Goal: Task Accomplishment & Management: Complete application form

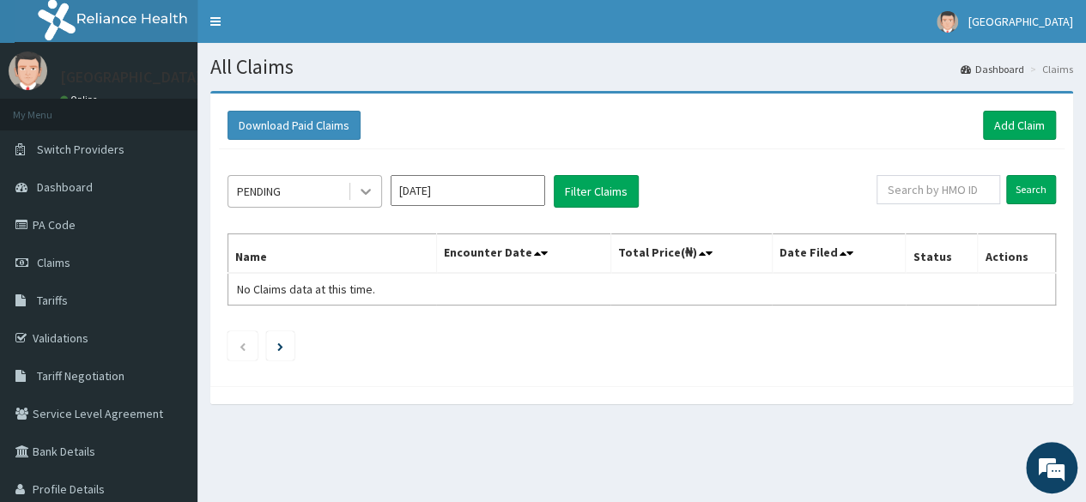
click at [362, 191] on icon at bounding box center [365, 191] width 17 height 17
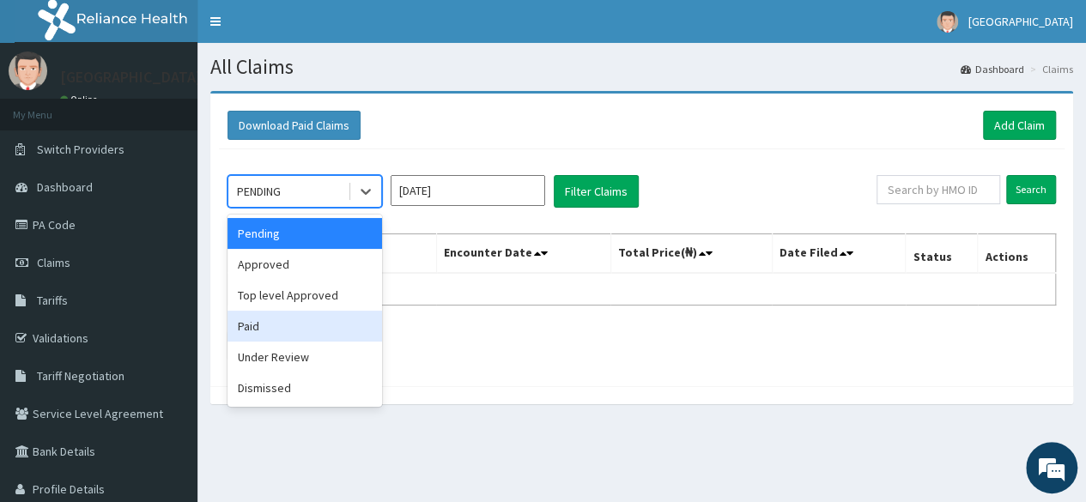
click at [313, 327] on div "Paid" at bounding box center [305, 326] width 155 height 31
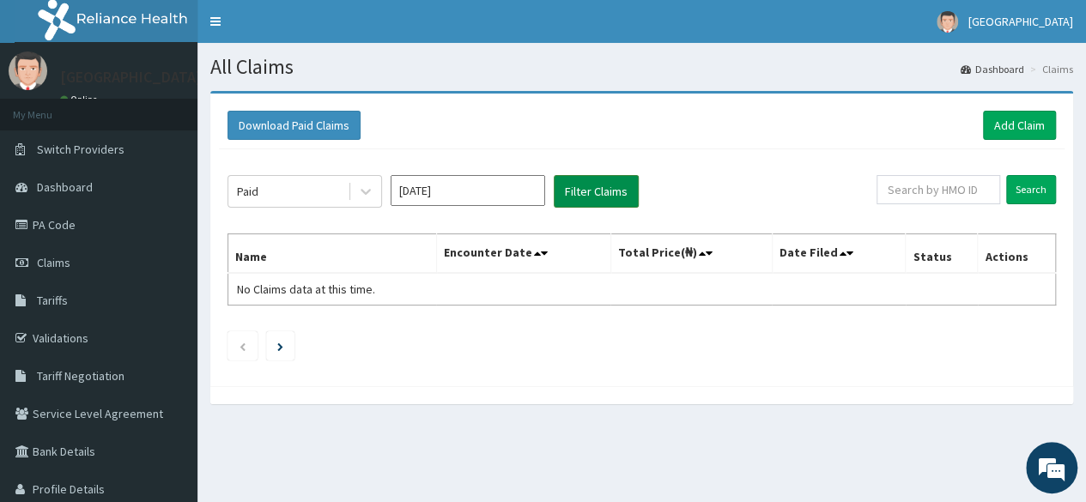
click at [576, 198] on button "Filter Claims" at bounding box center [596, 191] width 85 height 33
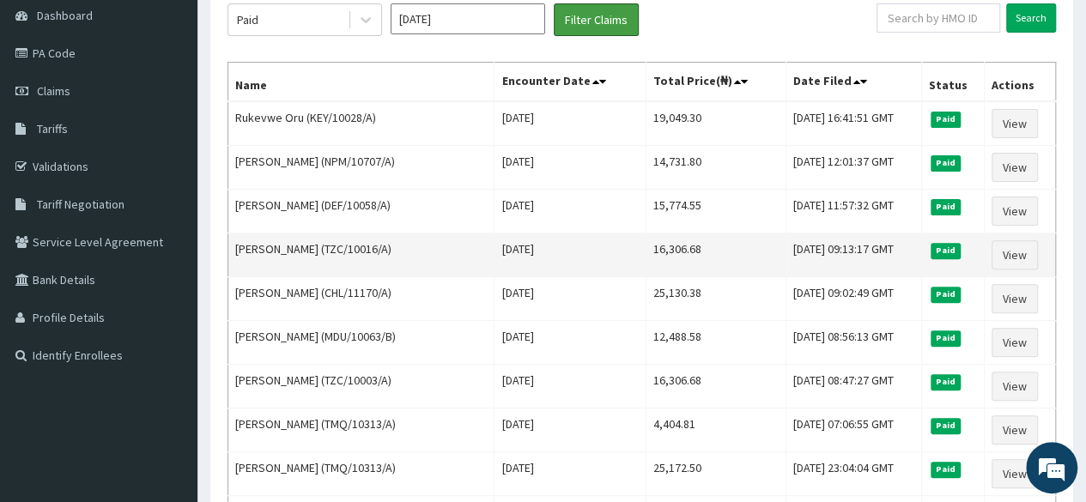
scroll to position [86, 0]
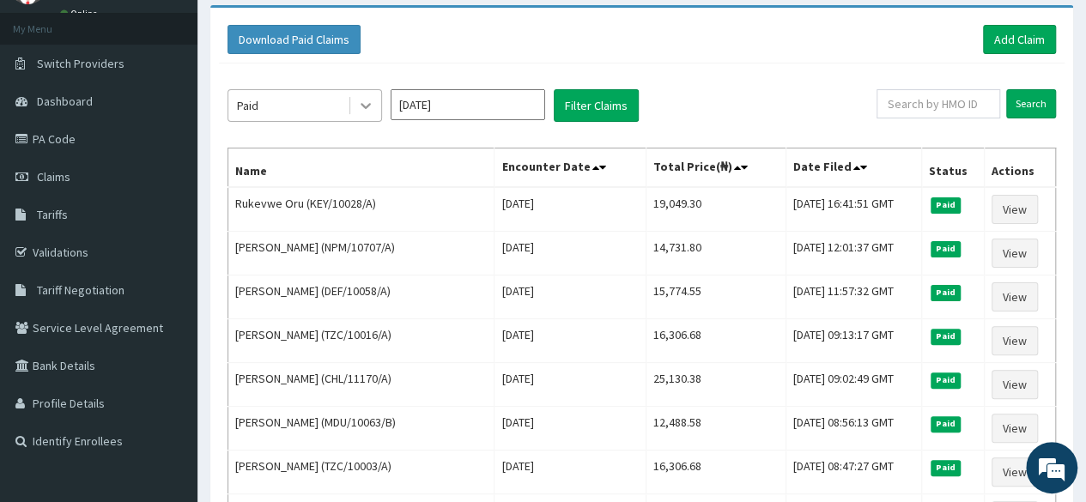
click at [362, 109] on icon at bounding box center [365, 105] width 17 height 17
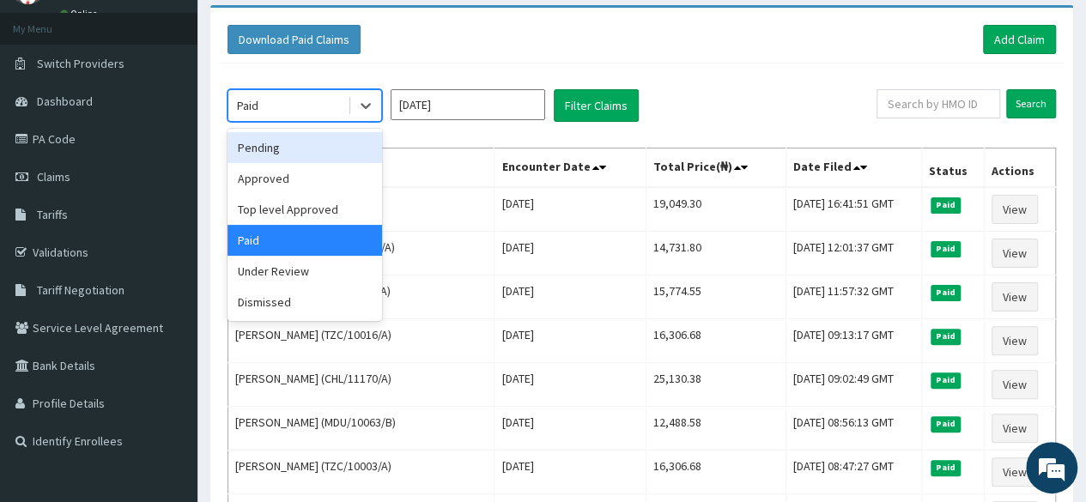
click at [335, 140] on div "Pending" at bounding box center [305, 147] width 155 height 31
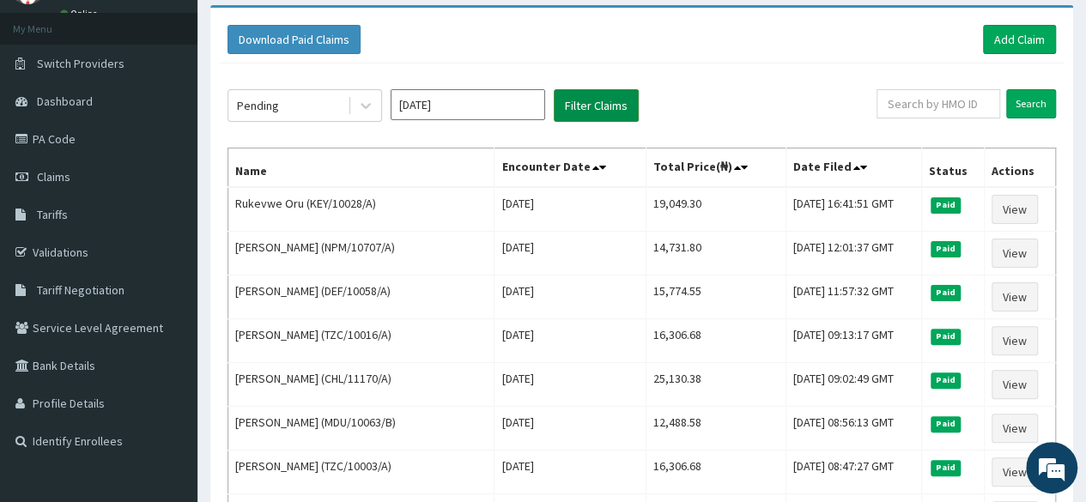
click at [575, 105] on button "Filter Claims" at bounding box center [596, 105] width 85 height 33
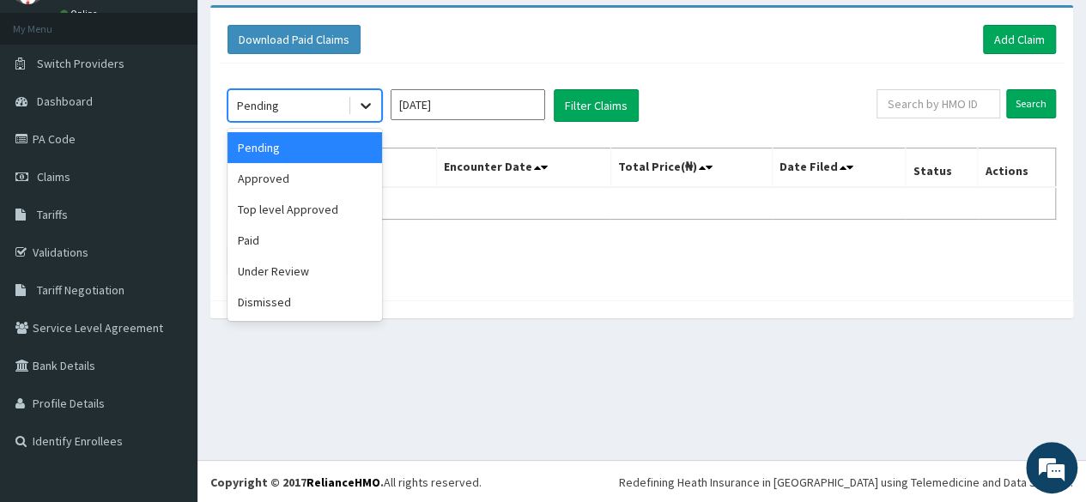
click at [366, 107] on icon at bounding box center [366, 107] width 10 height 6
click at [322, 167] on div "Approved" at bounding box center [305, 178] width 155 height 31
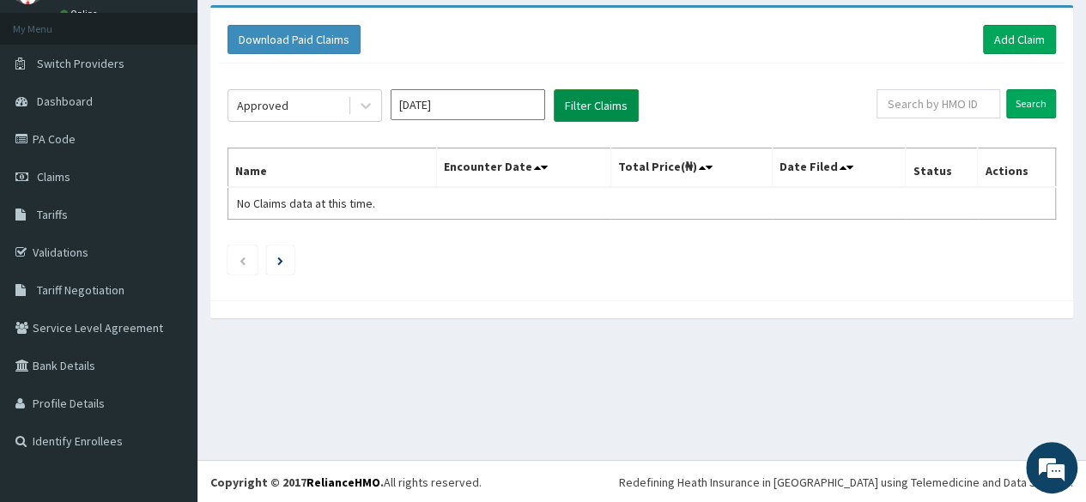
click at [591, 109] on button "Filter Claims" at bounding box center [596, 105] width 85 height 33
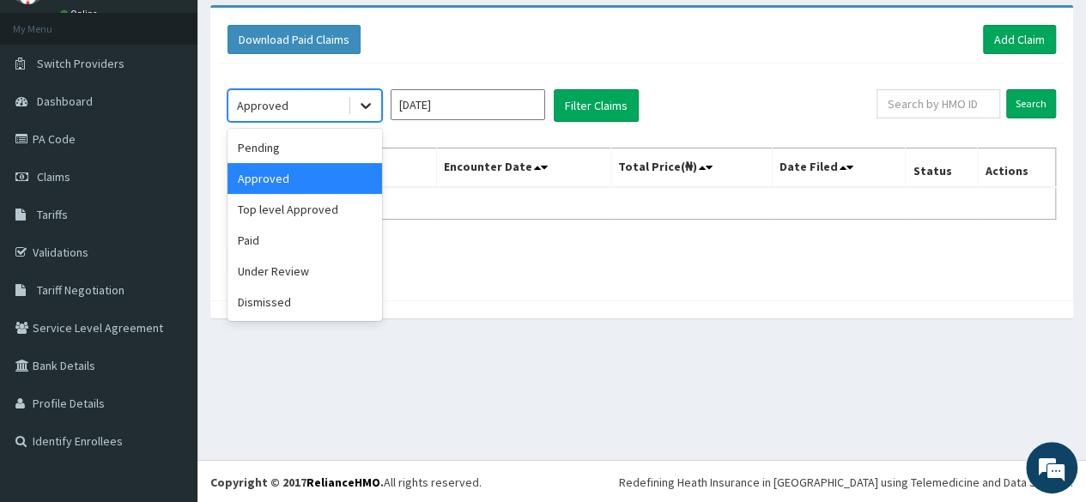
click at [368, 108] on icon at bounding box center [365, 105] width 17 height 17
click at [304, 213] on div "Top level Approved" at bounding box center [305, 209] width 155 height 31
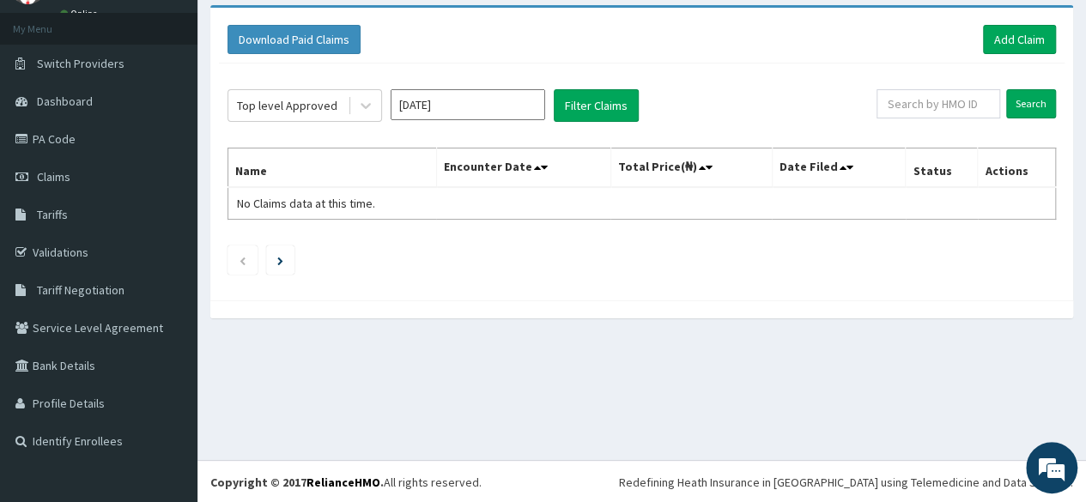
click at [448, 147] on div "Top level Approved Oct 2025 Filter Claims Search Name Encounter Date Total Pric…" at bounding box center [642, 178] width 846 height 228
click at [580, 105] on button "Filter Claims" at bounding box center [596, 105] width 85 height 33
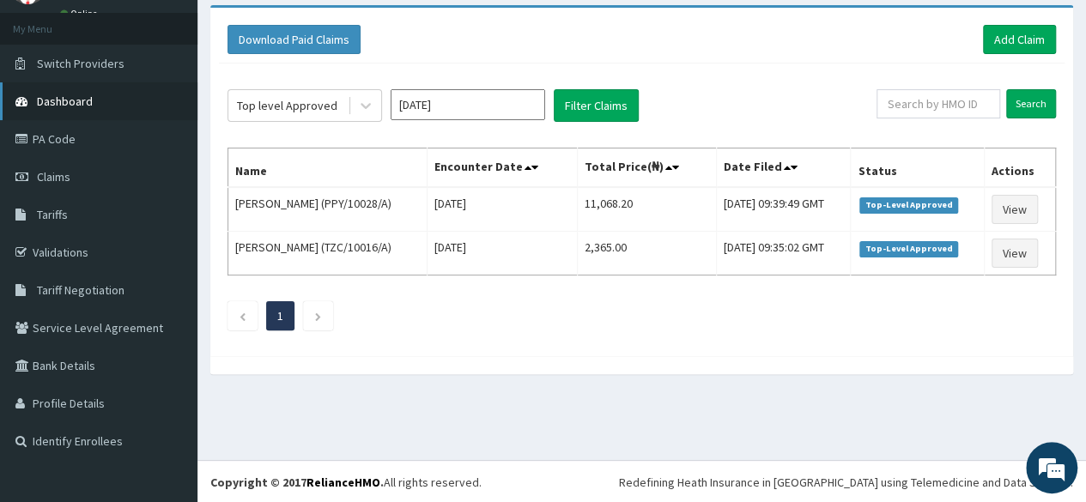
click at [63, 97] on span "Dashboard" at bounding box center [65, 101] width 56 height 15
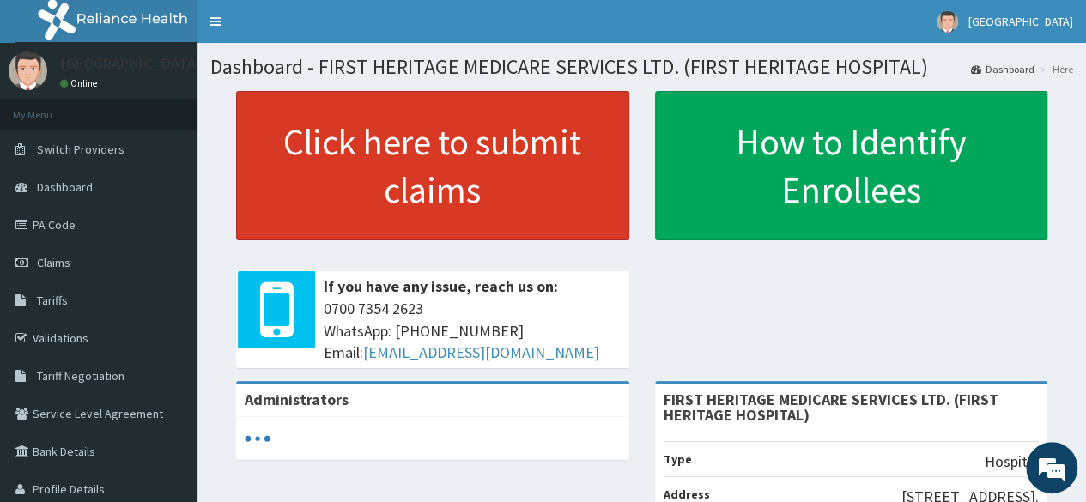
click at [401, 149] on link "Click here to submit claims" at bounding box center [432, 165] width 393 height 149
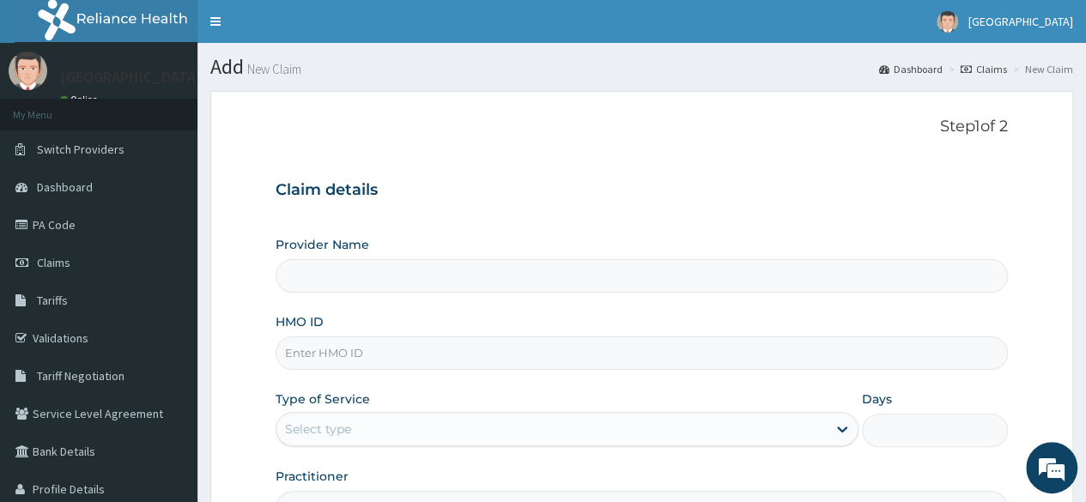
type input "FIRST HERITAGE MEDICARE SERVICES LTD. (FIRST HERITAGE HOSPITAL)"
click at [351, 352] on input "HMO ID" at bounding box center [642, 353] width 732 height 33
type input "TZC/10003/A"
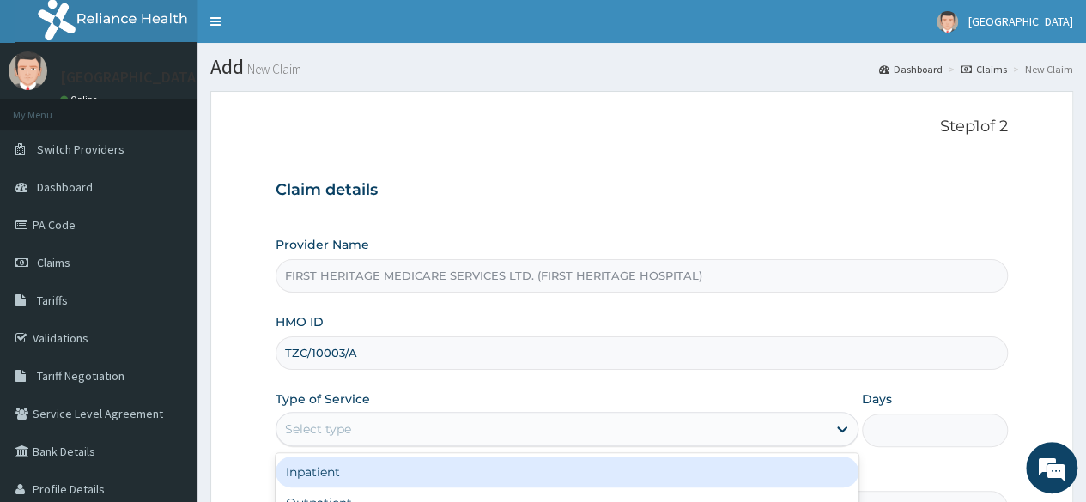
click at [391, 417] on div "Select type" at bounding box center [552, 429] width 550 height 27
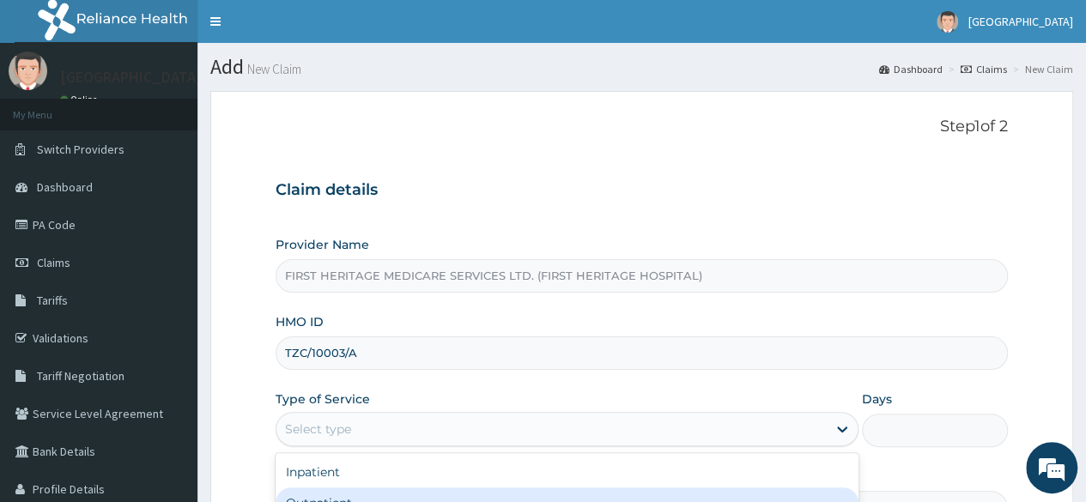
click at [354, 488] on div "Outpatient" at bounding box center [567, 503] width 583 height 31
type input "1"
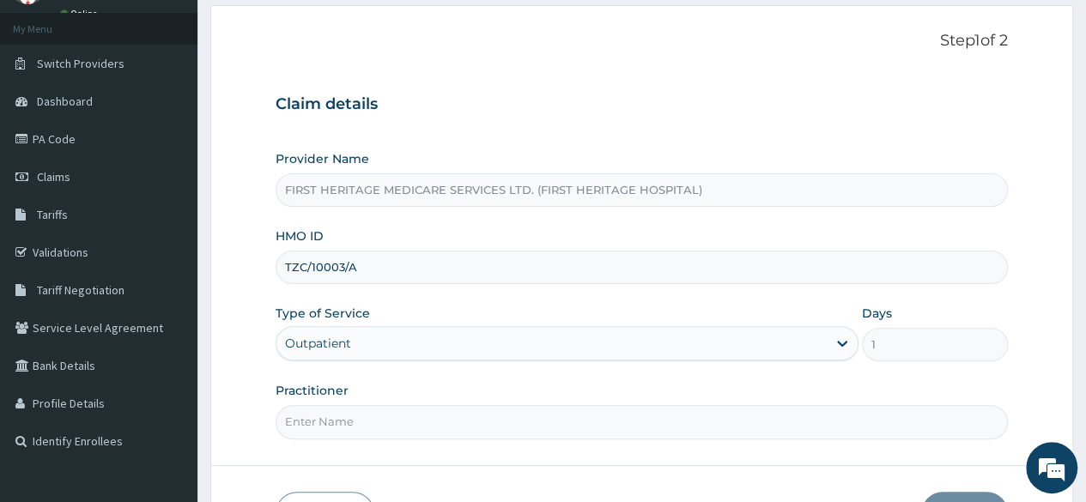
scroll to position [172, 0]
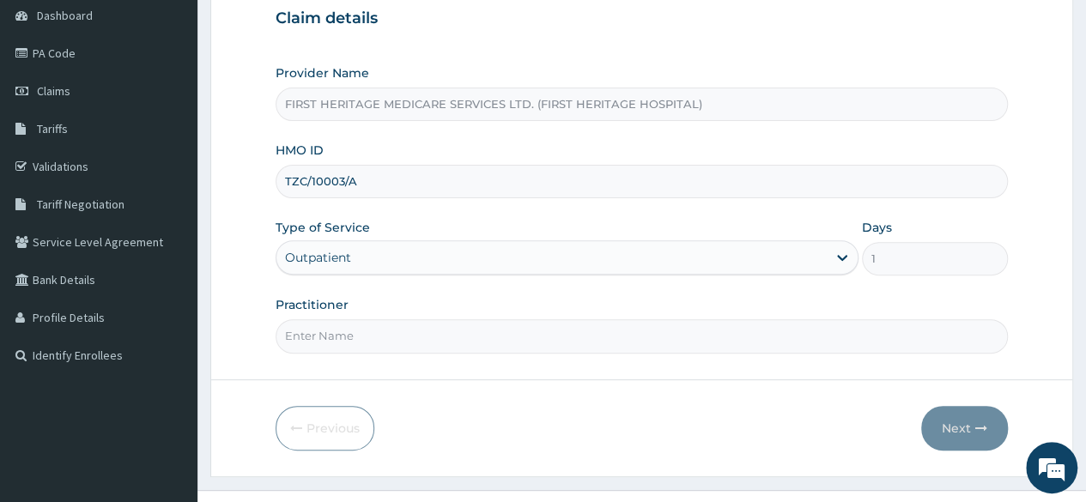
click at [319, 341] on input "Practitioner" at bounding box center [642, 335] width 732 height 33
type input "DR LUKE ONWE"
click at [958, 425] on button "Next" at bounding box center [964, 428] width 87 height 45
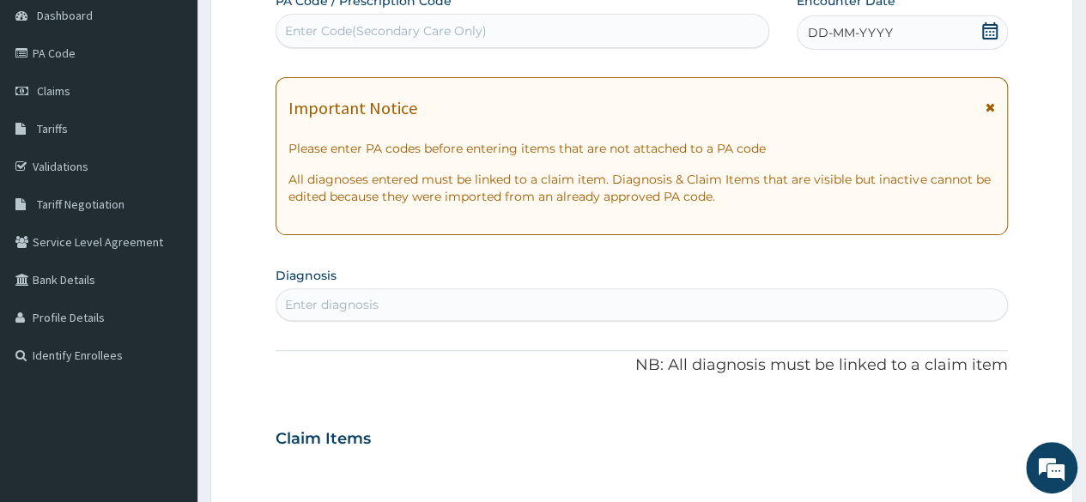
click at [993, 33] on icon at bounding box center [990, 30] width 17 height 17
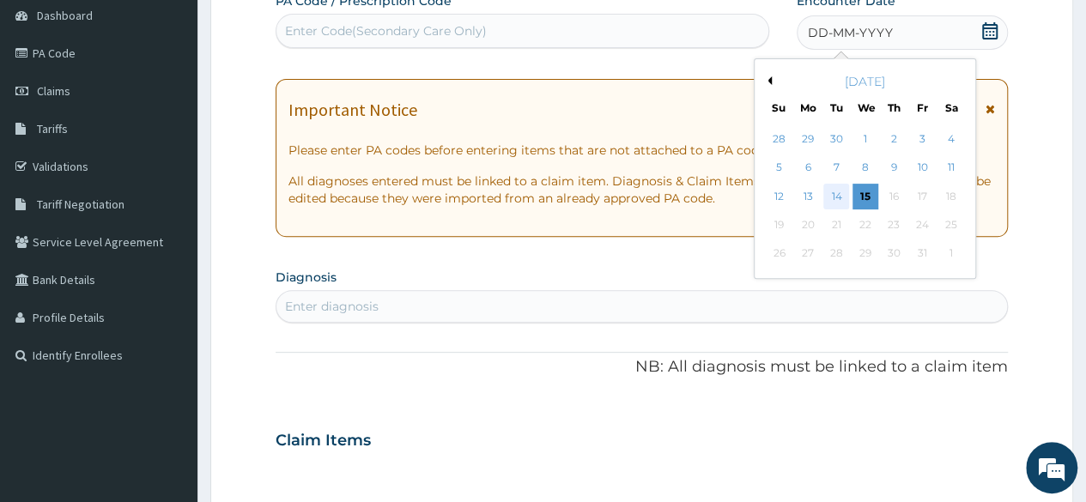
click at [841, 200] on div "14" at bounding box center [837, 197] width 26 height 26
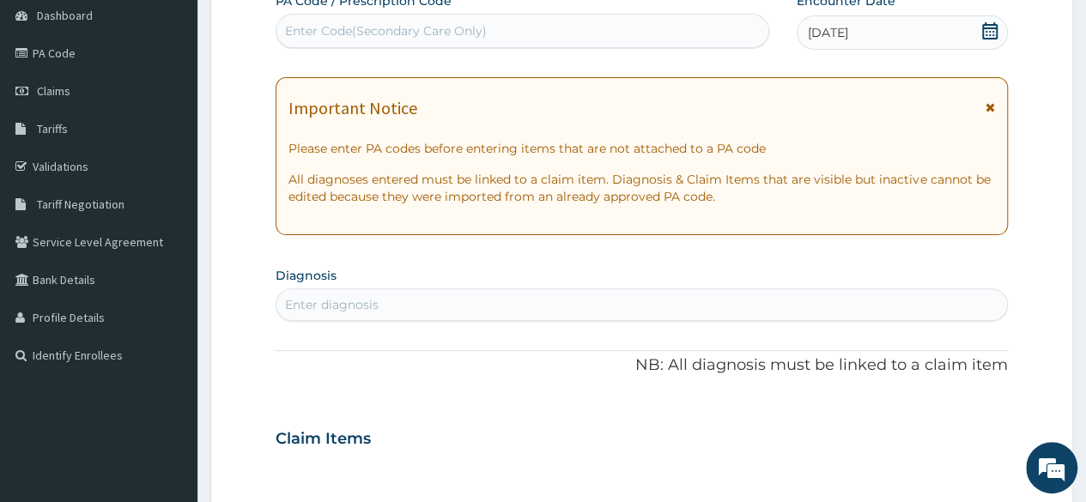
click at [330, 309] on div "Enter diagnosis" at bounding box center [332, 304] width 94 height 17
click at [392, 300] on div "Enter diagnosis" at bounding box center [642, 304] width 731 height 27
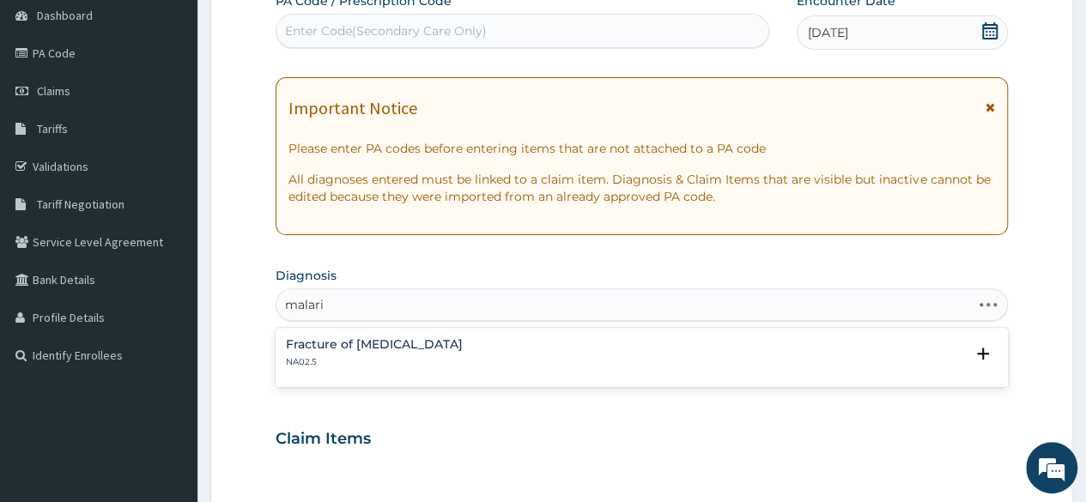
type input "malaria"
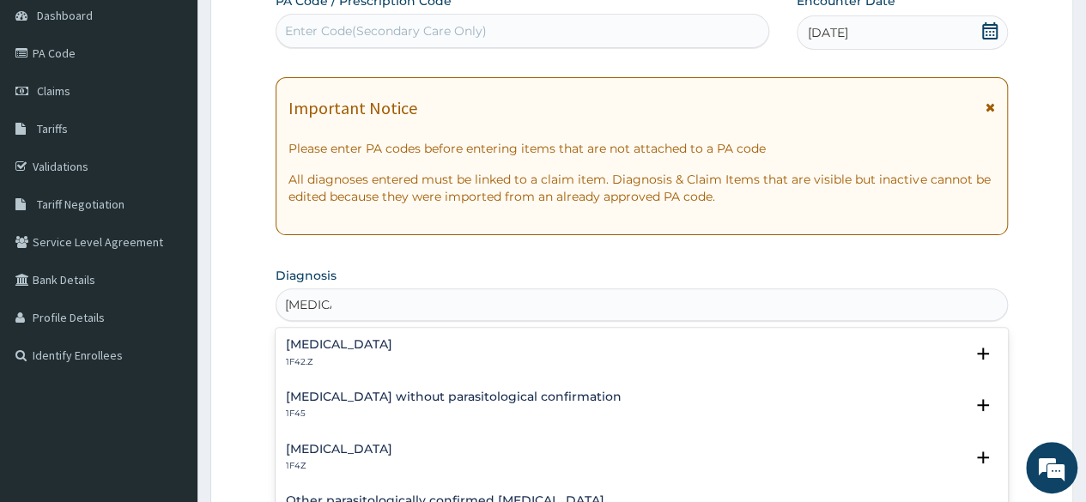
click at [359, 359] on p "1F42.Z" at bounding box center [339, 362] width 106 height 12
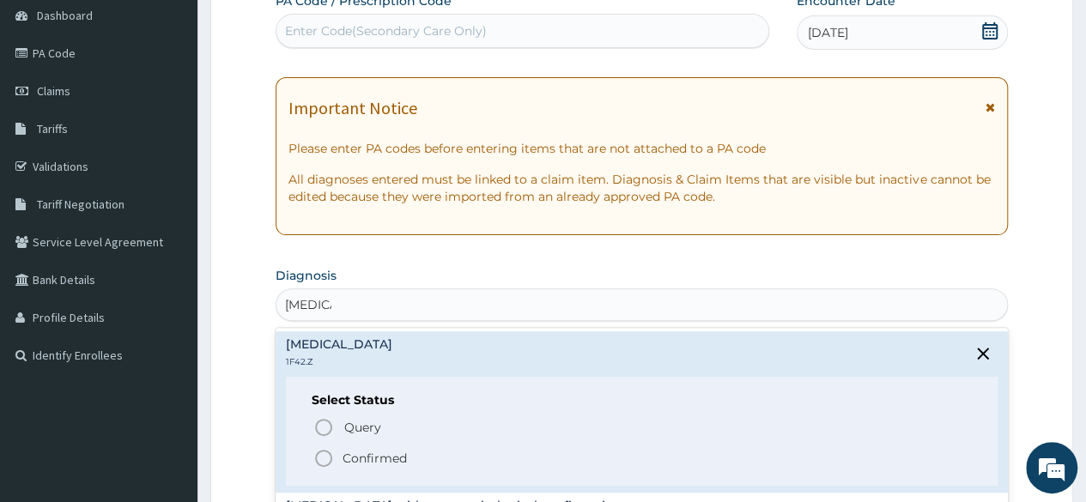
click at [360, 456] on p "Confirmed" at bounding box center [375, 458] width 64 height 17
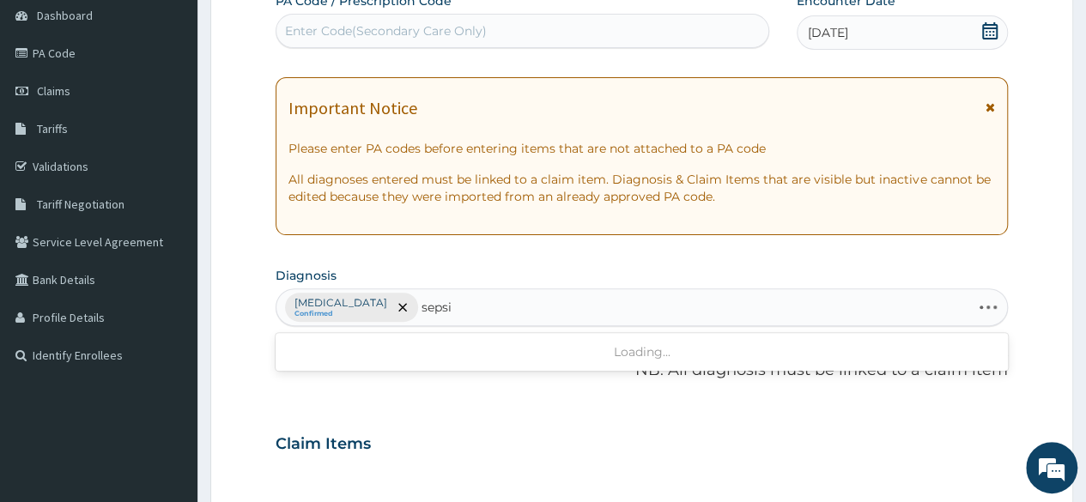
type input "sepsis"
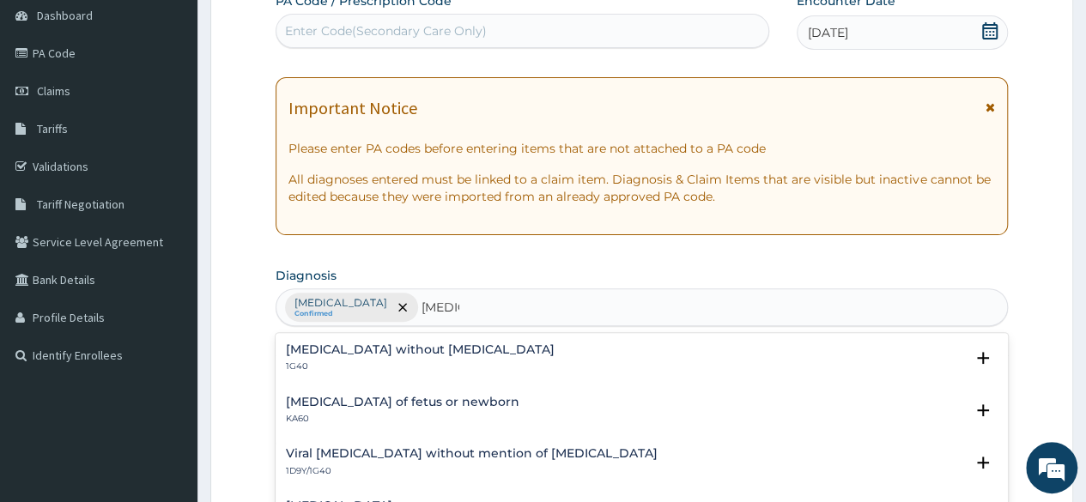
click at [371, 368] on p "1G40" at bounding box center [420, 367] width 269 height 12
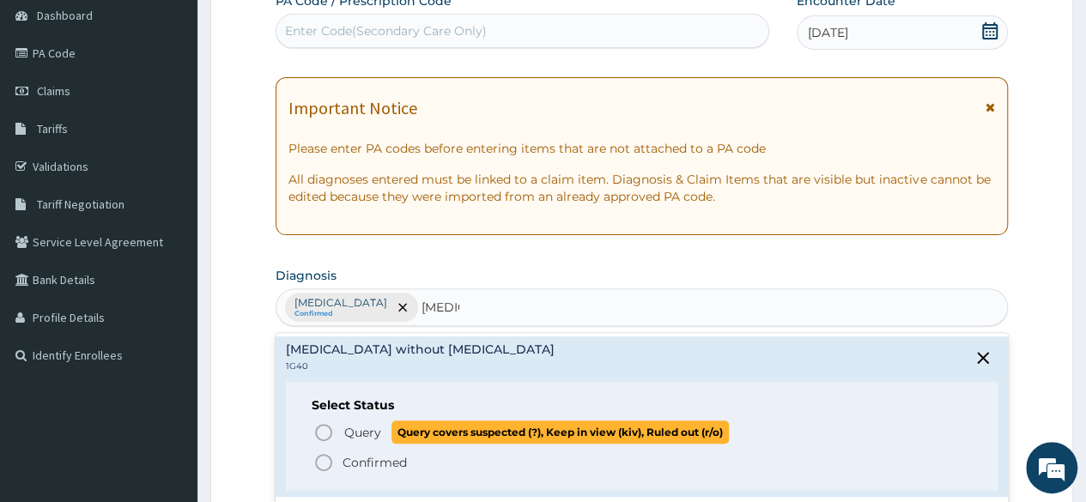
click at [357, 425] on span "Query" at bounding box center [362, 432] width 37 height 17
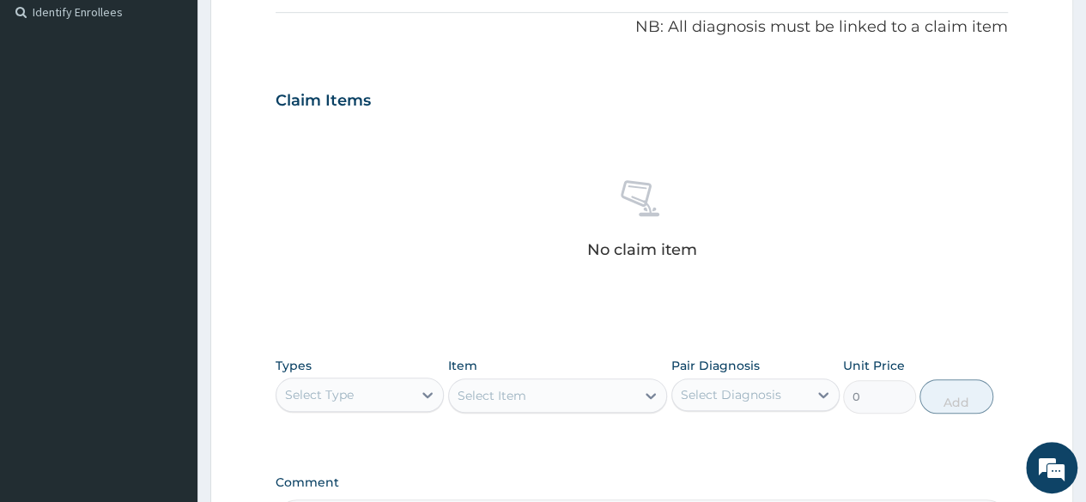
scroll to position [601, 0]
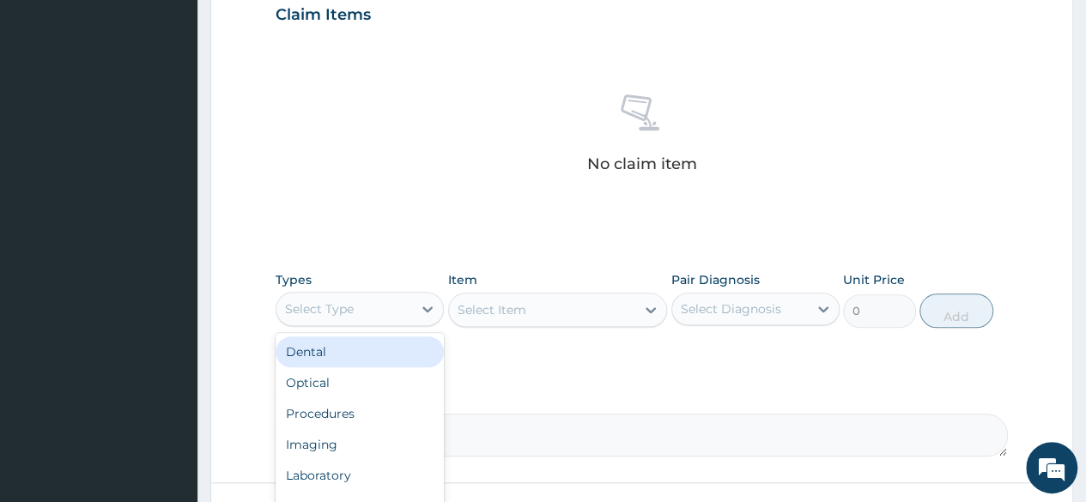
click at [359, 307] on div "Select Type" at bounding box center [345, 308] width 136 height 27
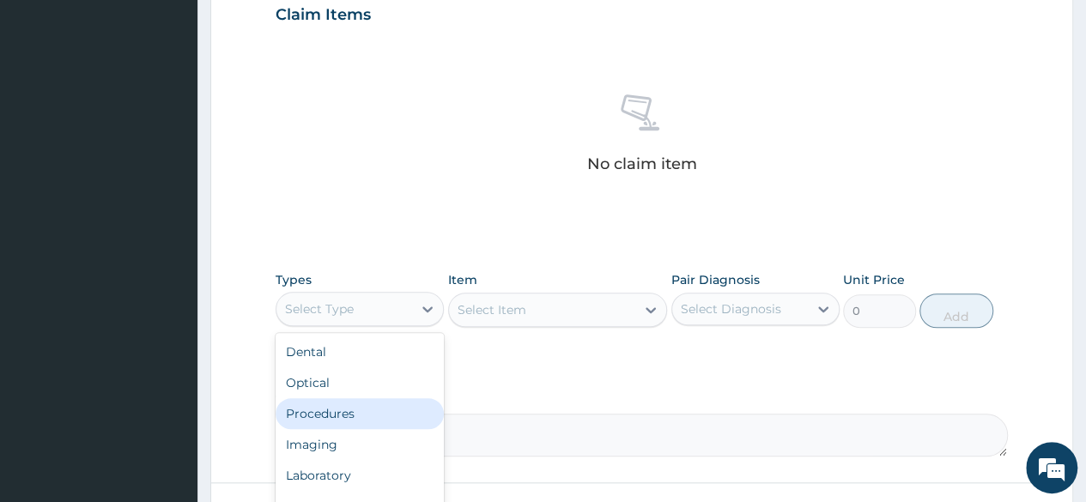
click at [353, 408] on div "Procedures" at bounding box center [360, 413] width 168 height 31
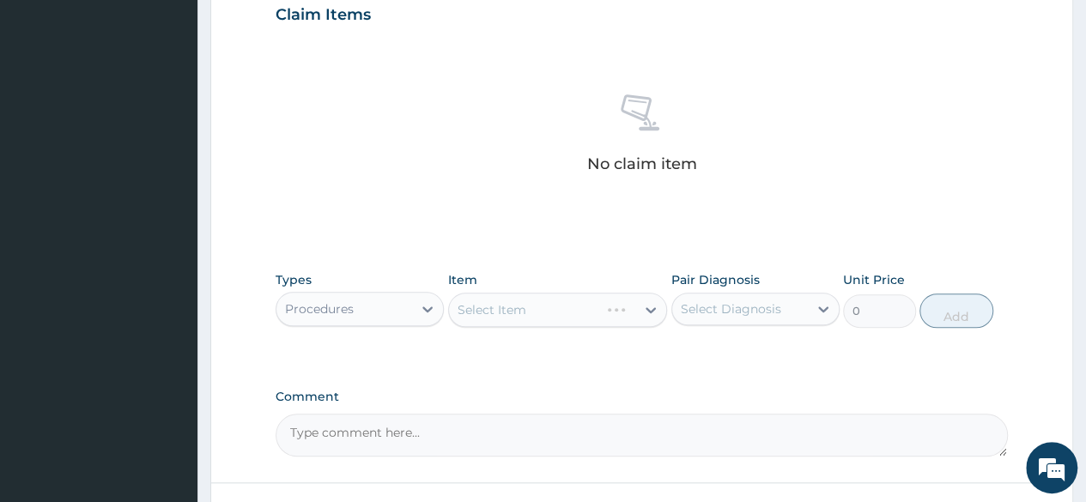
click at [519, 313] on div "Select Item" at bounding box center [558, 310] width 220 height 34
click at [520, 305] on div "Select Item" at bounding box center [558, 310] width 220 height 34
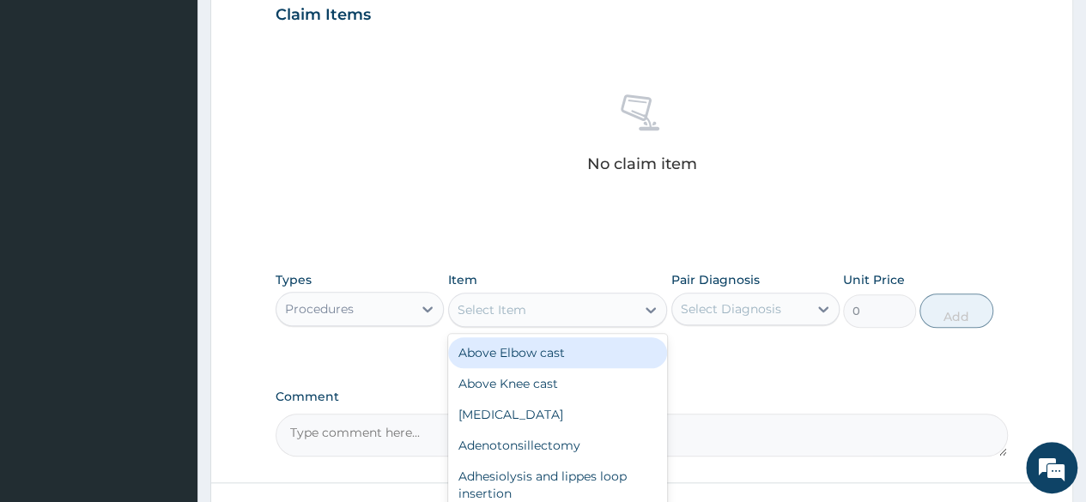
click at [520, 305] on div "Select Item" at bounding box center [492, 309] width 69 height 17
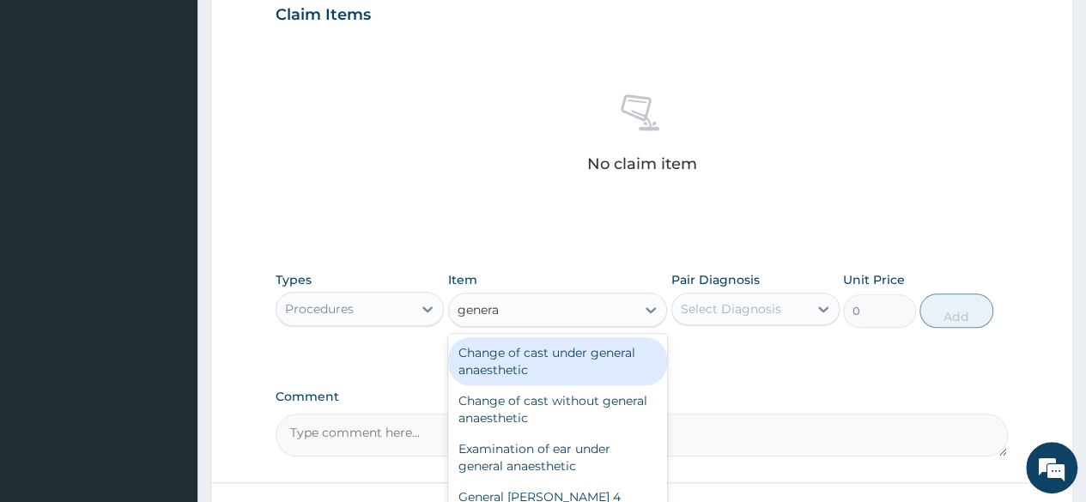
type input "general"
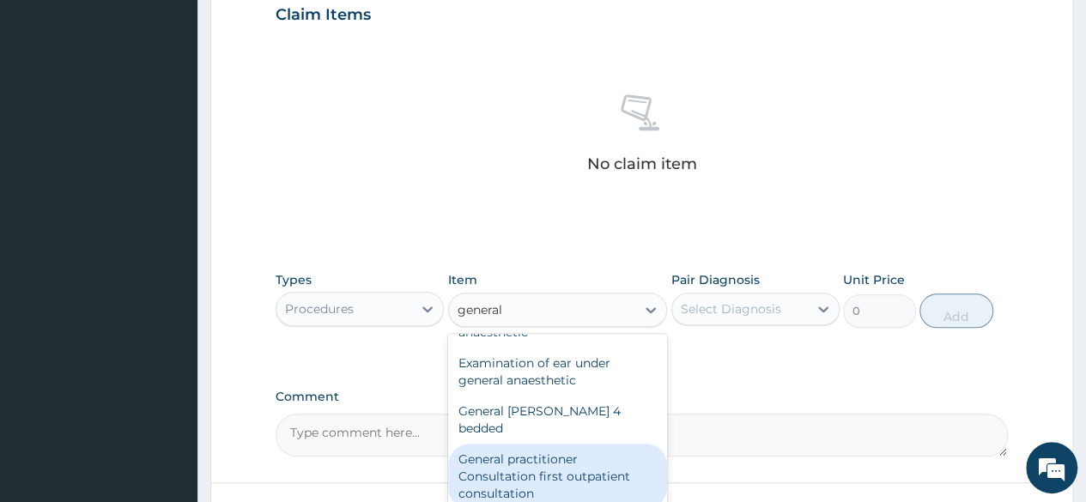
scroll to position [172, 0]
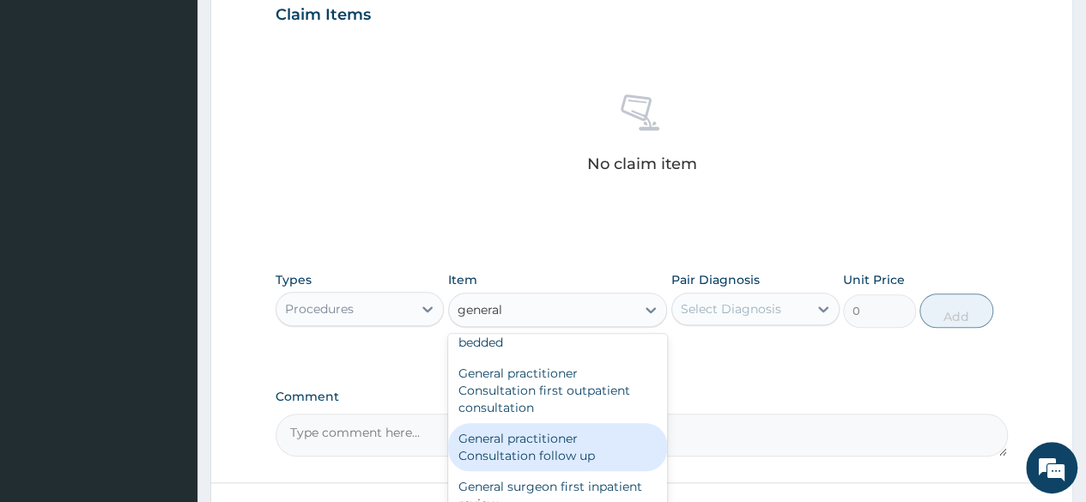
click at [541, 424] on div "General practitioner Consultation follow up" at bounding box center [558, 447] width 220 height 48
type input "2365"
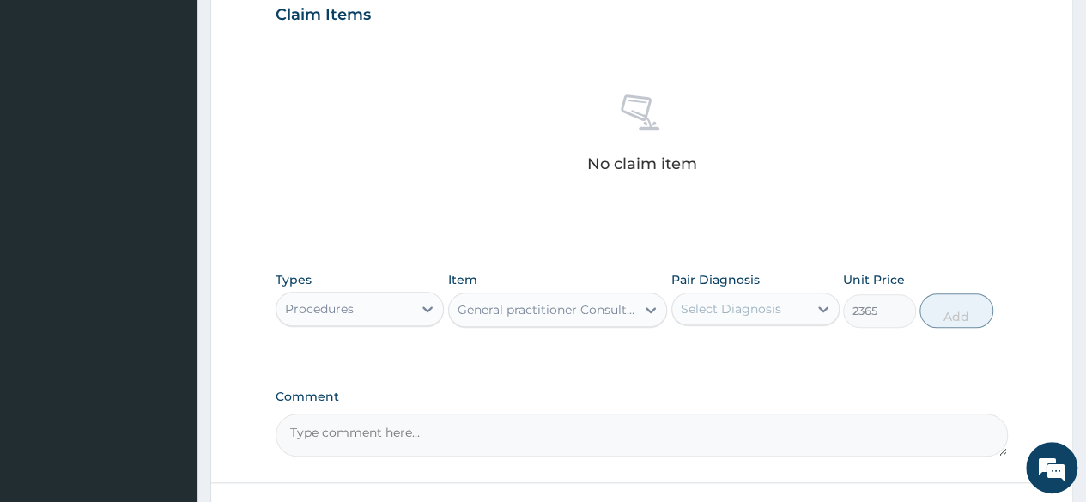
click at [731, 308] on div "Select Diagnosis" at bounding box center [731, 309] width 100 height 17
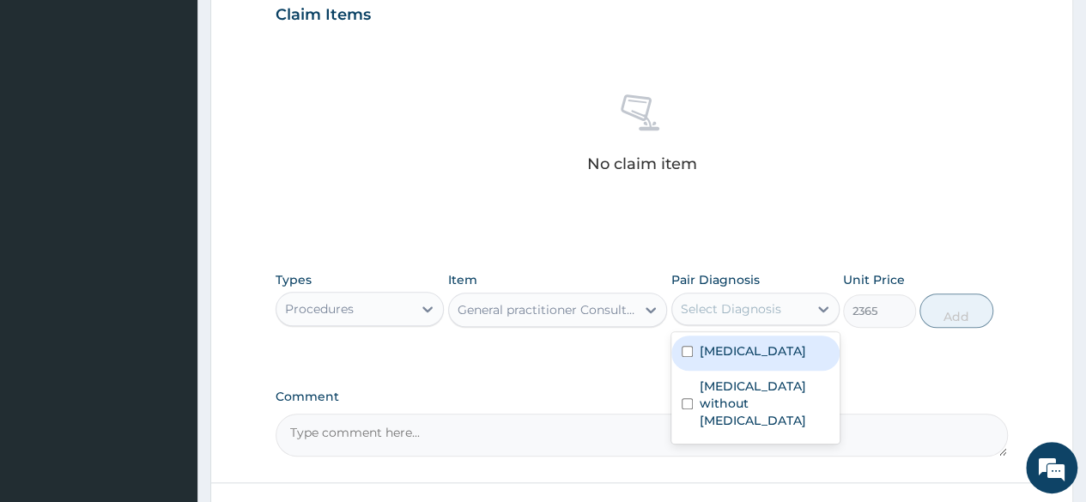
click at [735, 360] on label "Plasmodium malariae malaria without complication" at bounding box center [753, 351] width 106 height 17
checkbox input "true"
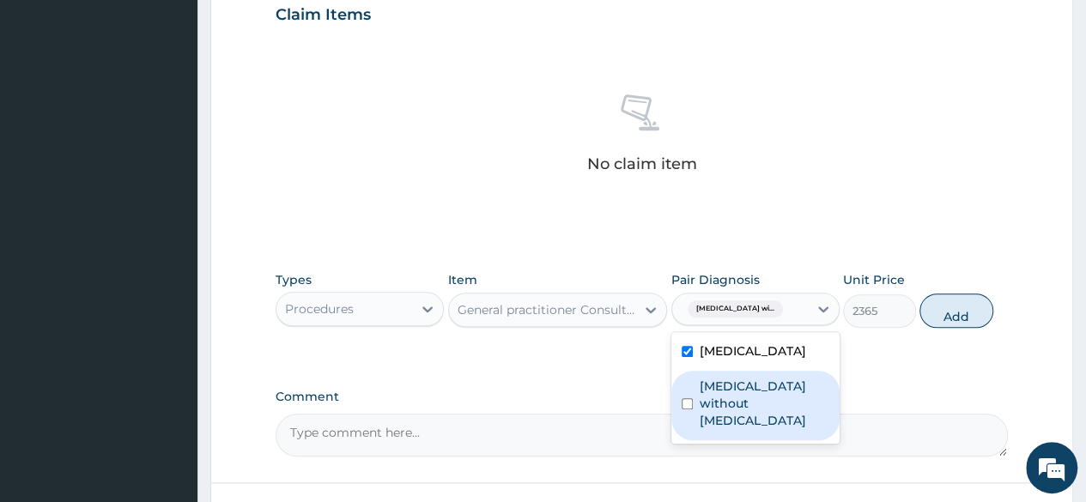
click at [738, 429] on label "Sepsis without septic shock" at bounding box center [765, 404] width 130 height 52
checkbox input "true"
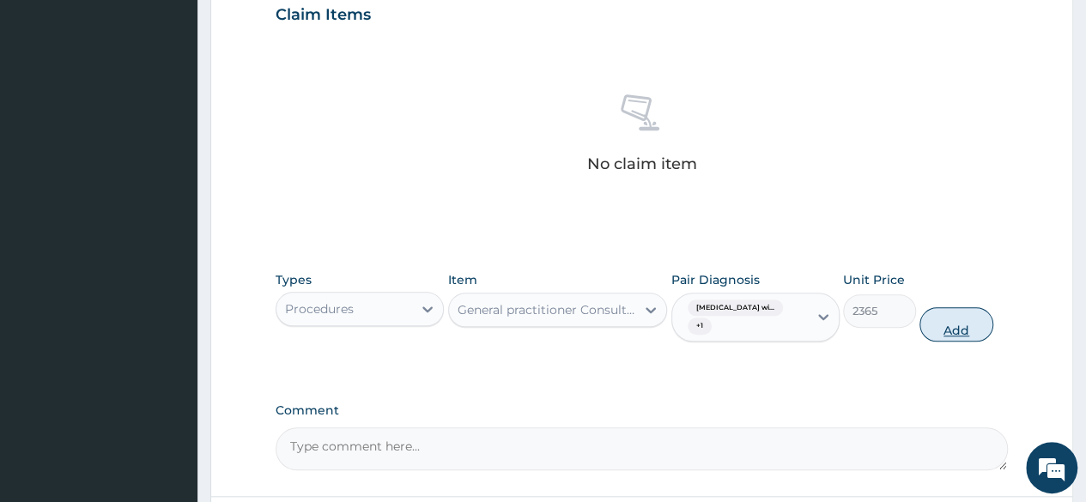
click at [948, 325] on button "Add" at bounding box center [956, 324] width 73 height 34
type input "0"
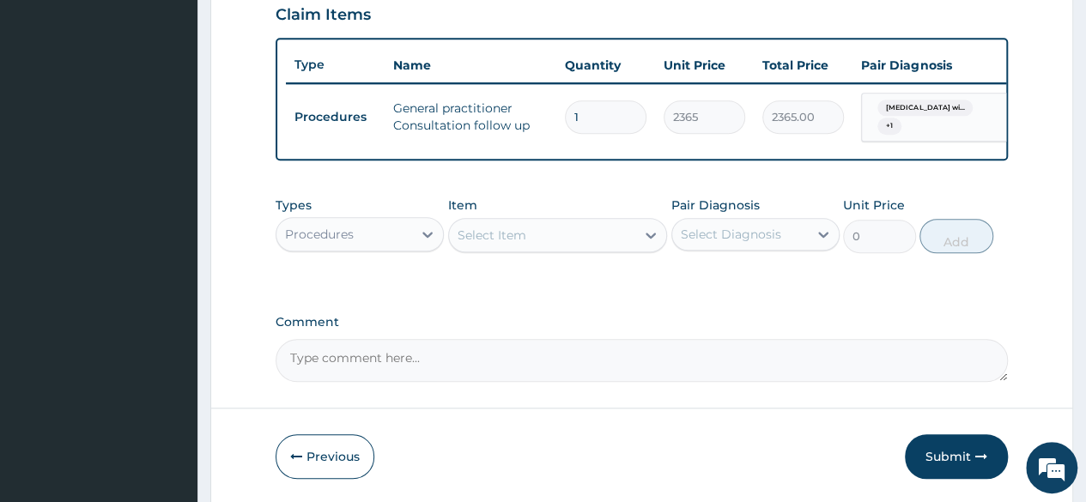
click at [374, 365] on textarea "Comment" at bounding box center [642, 360] width 732 height 43
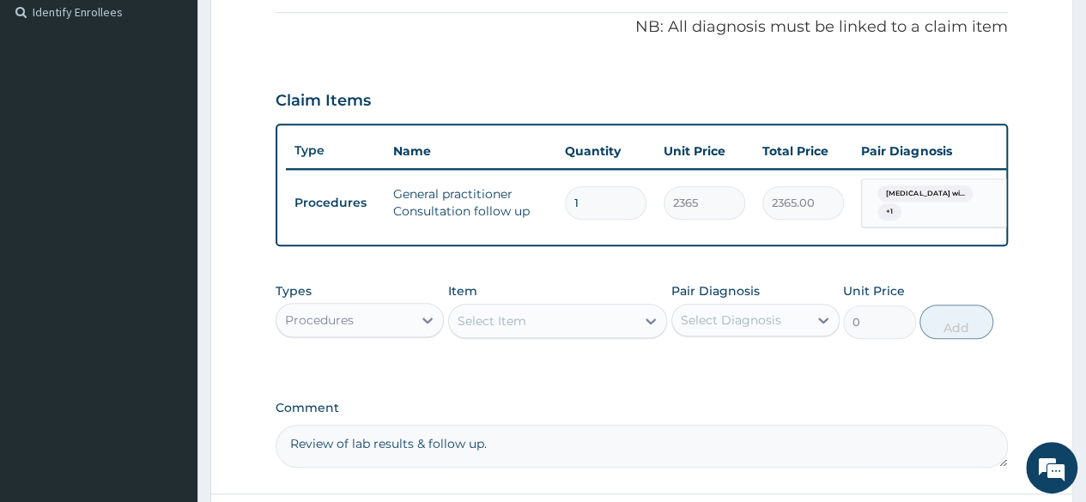
scroll to position [672, 0]
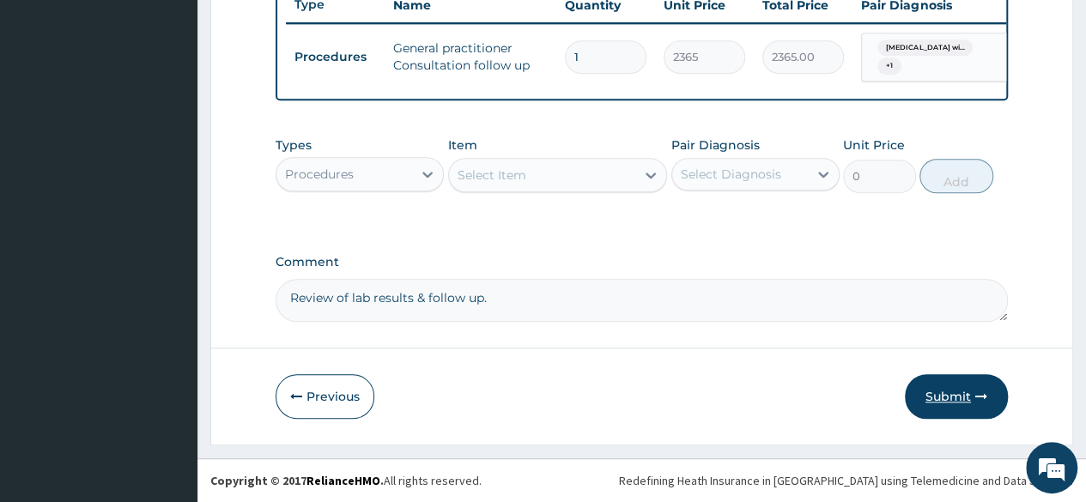
type textarea "Review of lab results & follow up."
click at [942, 397] on button "Submit" at bounding box center [956, 396] width 103 height 45
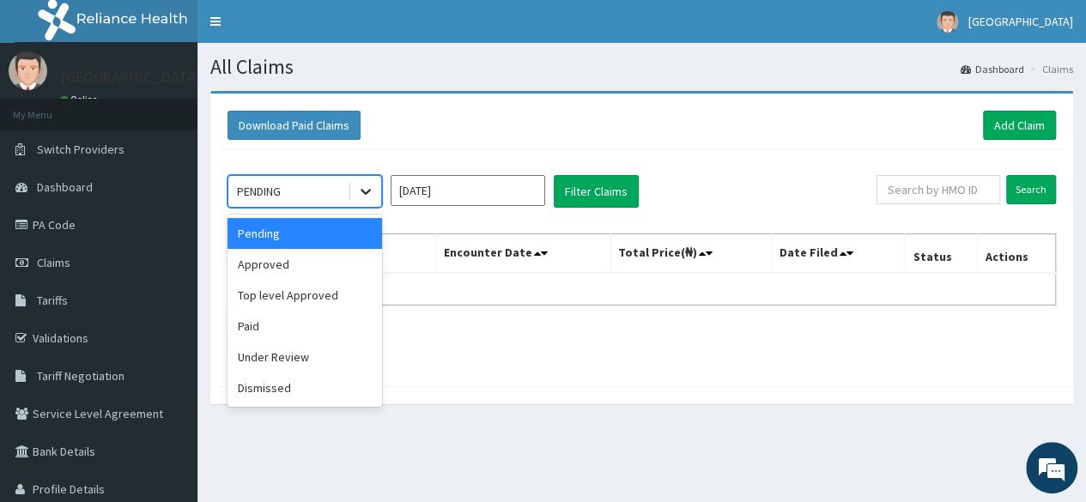
click at [365, 193] on icon at bounding box center [365, 191] width 17 height 17
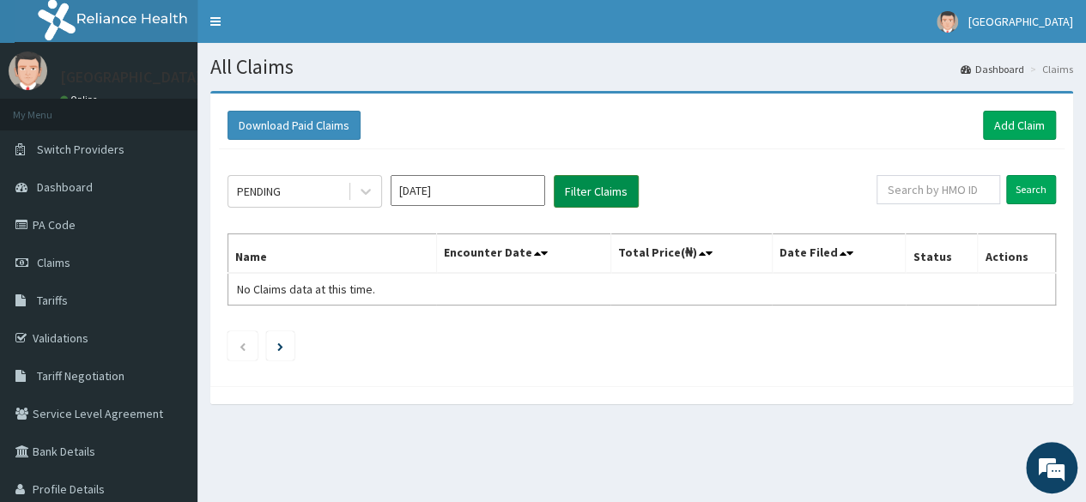
click at [581, 191] on button "Filter Claims" at bounding box center [596, 191] width 85 height 33
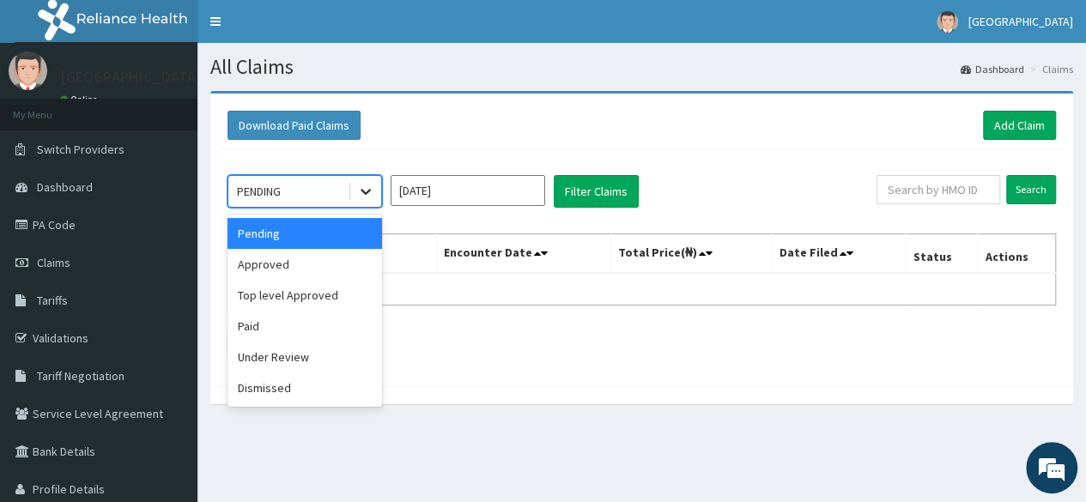
click at [364, 192] on icon at bounding box center [366, 193] width 10 height 6
click at [331, 270] on div "Approved" at bounding box center [305, 264] width 155 height 31
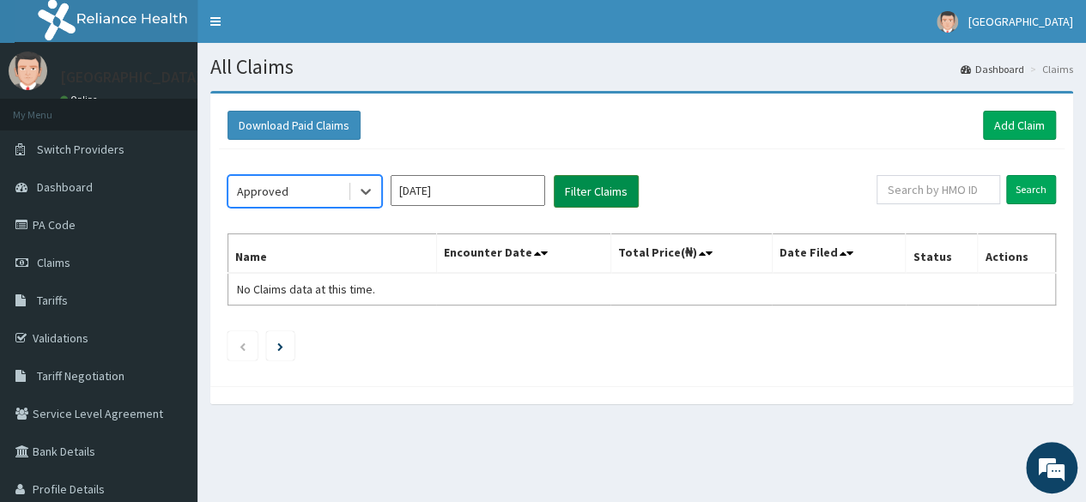
click at [601, 186] on button "Filter Claims" at bounding box center [596, 191] width 85 height 33
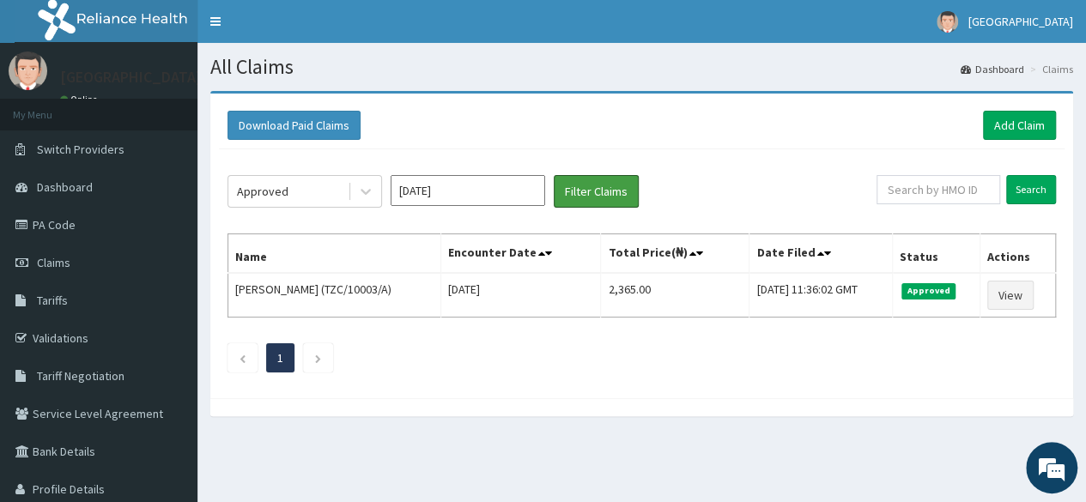
scroll to position [87, 0]
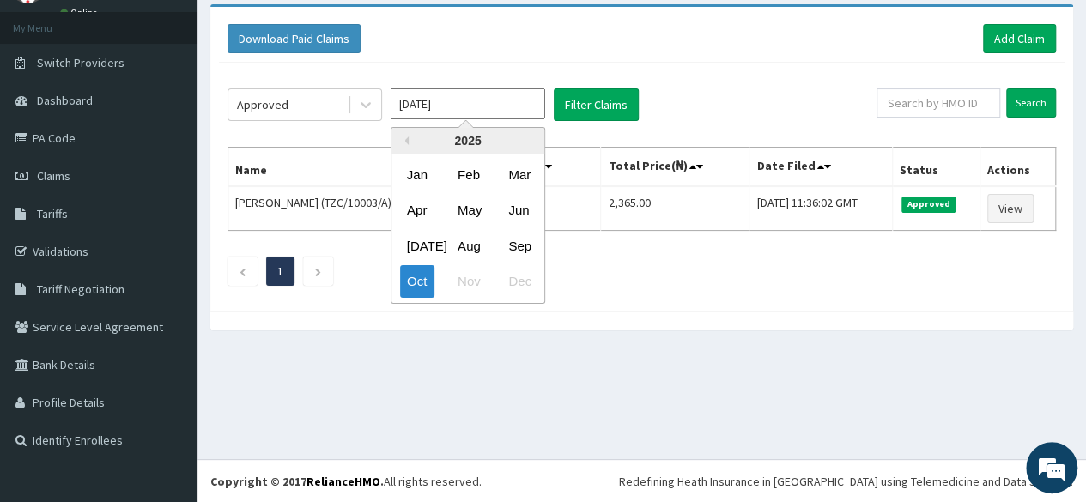
click at [475, 106] on input "[DATE]" at bounding box center [468, 103] width 155 height 31
click at [527, 239] on div "Sep" at bounding box center [518, 246] width 34 height 32
type input "[DATE]"
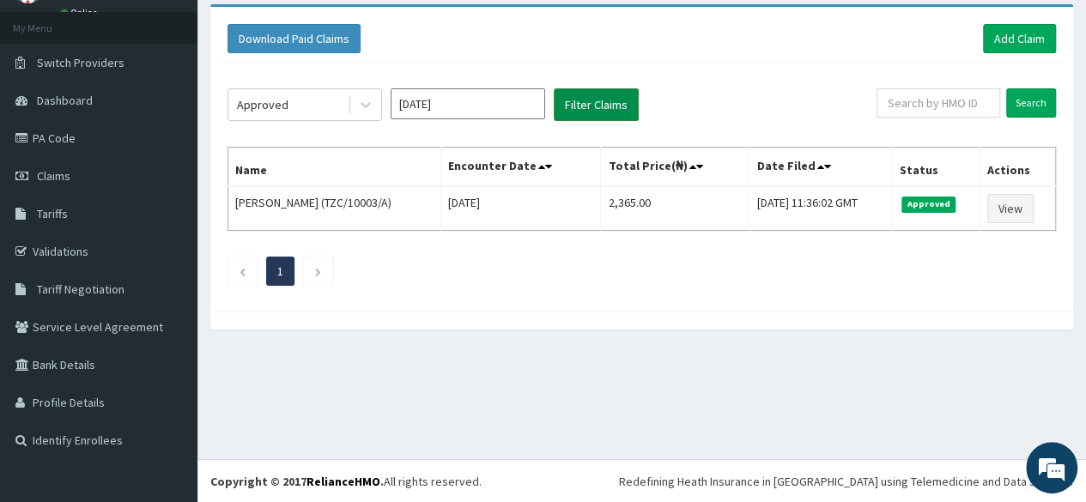
click at [595, 107] on button "Filter Claims" at bounding box center [596, 104] width 85 height 33
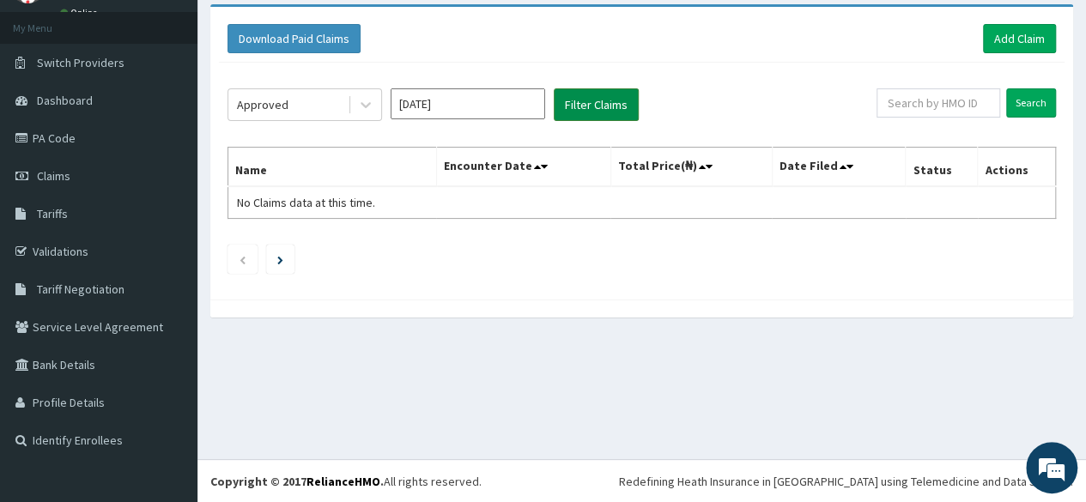
click at [595, 107] on button "Filter Claims" at bounding box center [596, 104] width 85 height 33
click at [368, 131] on div "Approved [DATE] Filter Claims Search Name Encounter Date Total Price(₦) Date Fi…" at bounding box center [642, 177] width 846 height 228
click at [65, 137] on link "PA Code" at bounding box center [99, 138] width 198 height 38
